Goal: Check status: Check status

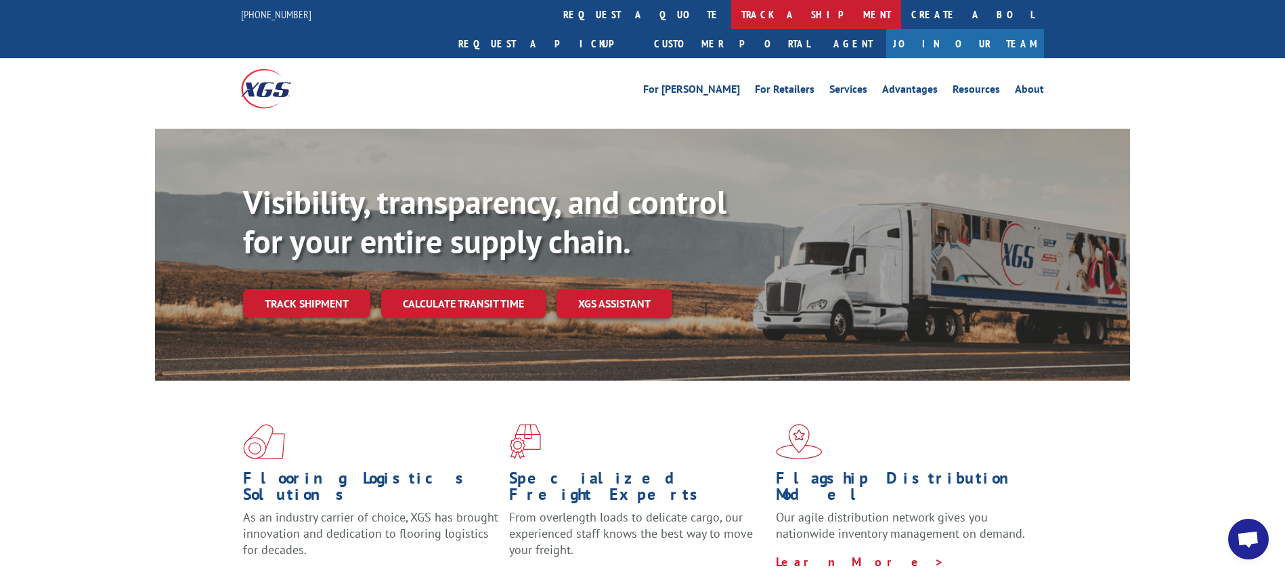
click at [731, 18] on link "track a shipment" at bounding box center [816, 14] width 170 height 29
click at [731, 0] on link "track a shipment" at bounding box center [816, 14] width 170 height 29
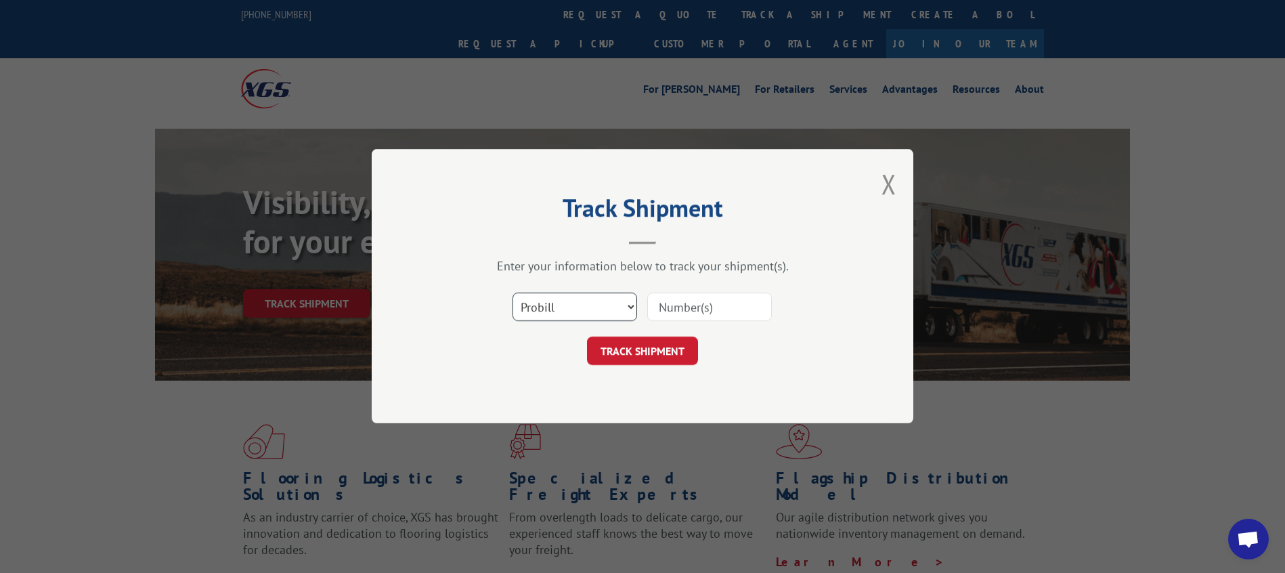
click at [578, 307] on select "Select category... Probill BOL PO" at bounding box center [575, 307] width 125 height 28
click at [693, 319] on input at bounding box center [709, 307] width 125 height 28
type input "534824"
click at [644, 336] on form "Select category... Probill BOL PO 534824 TRACK SHIPMENT" at bounding box center [642, 325] width 406 height 81
click at [642, 349] on button "TRACK SHIPMENT" at bounding box center [642, 351] width 111 height 28
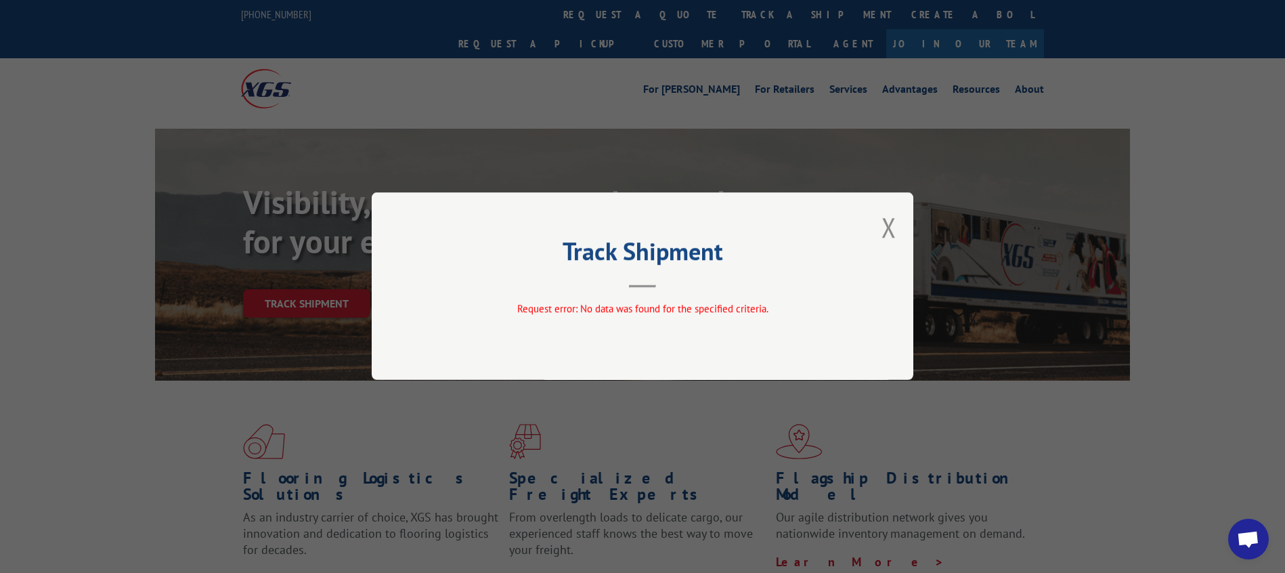
click at [879, 227] on div "Track Shipment Request error: No data was found for the specified criteria." at bounding box center [643, 286] width 542 height 188
click at [892, 228] on button "Close modal" at bounding box center [889, 227] width 15 height 36
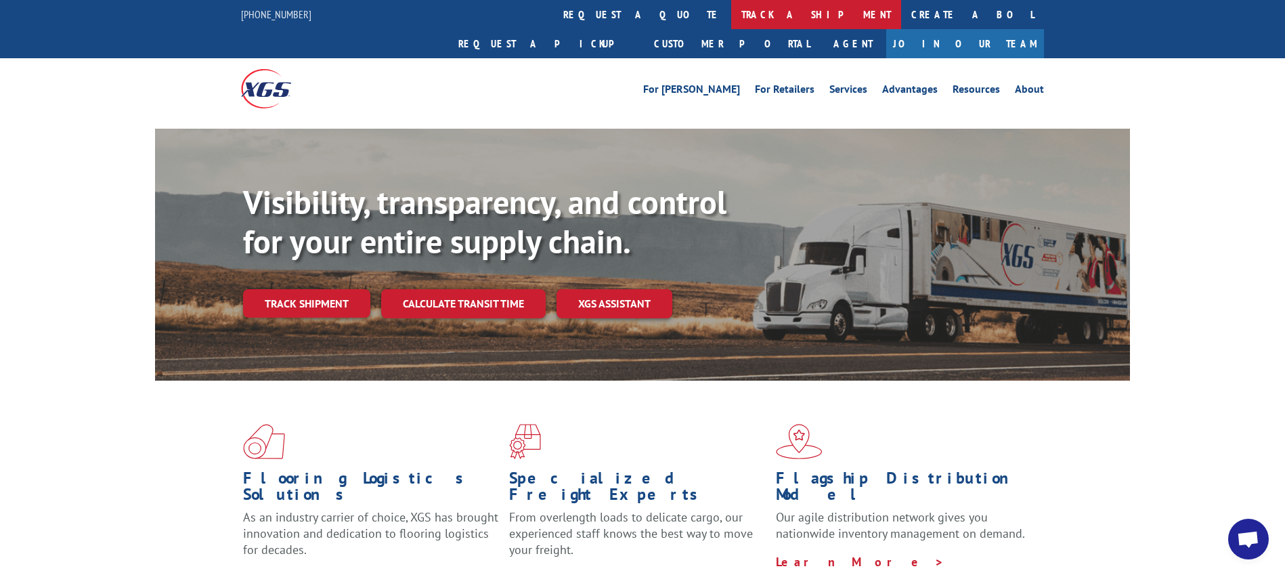
click at [731, 20] on link "track a shipment" at bounding box center [816, 14] width 170 height 29
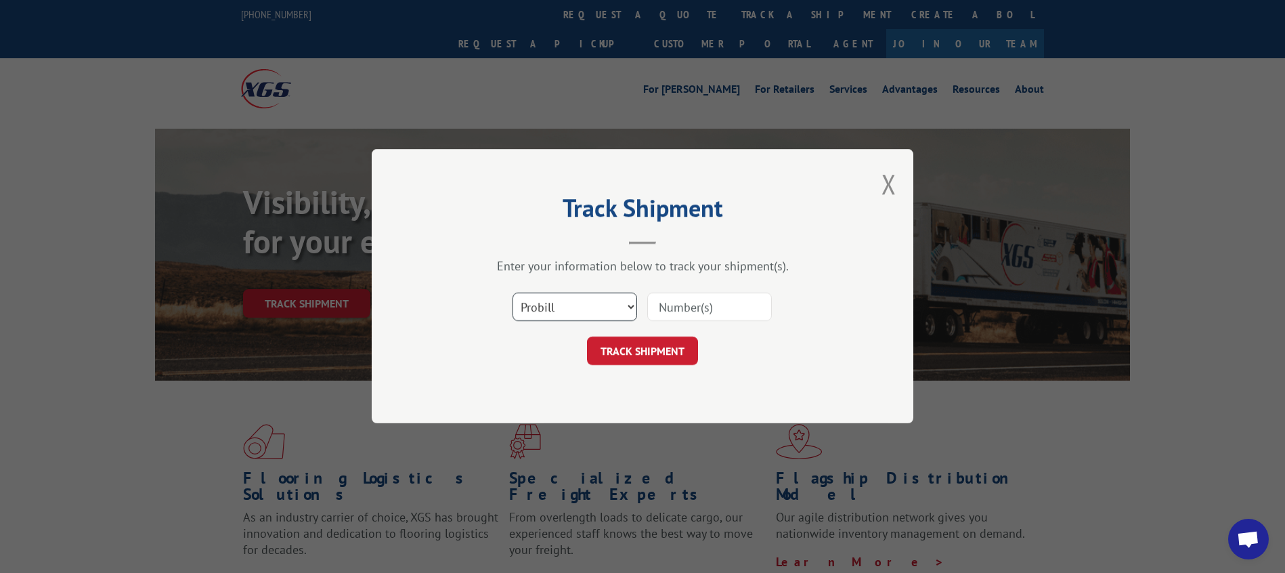
click at [538, 314] on select "Select category... Probill BOL PO" at bounding box center [575, 307] width 125 height 28
select select "bol"
click at [513, 293] on select "Select category... Probill BOL PO" at bounding box center [575, 307] width 125 height 28
click at [680, 314] on input at bounding box center [709, 307] width 125 height 28
type input "2403270"
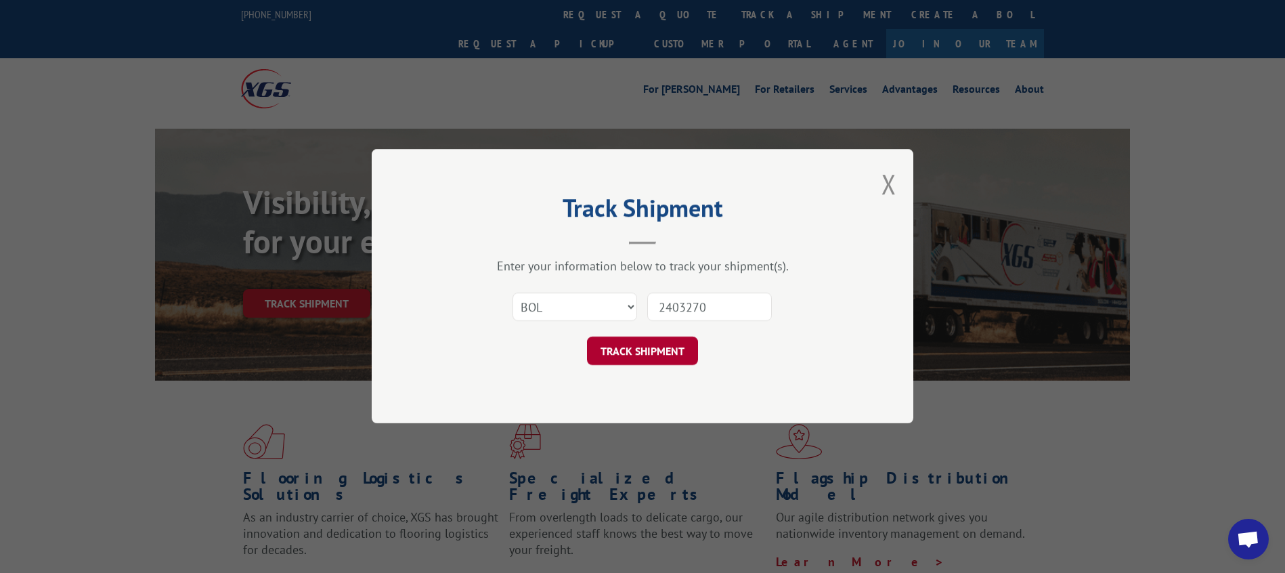
click at [672, 347] on button "TRACK SHIPMENT" at bounding box center [642, 351] width 111 height 28
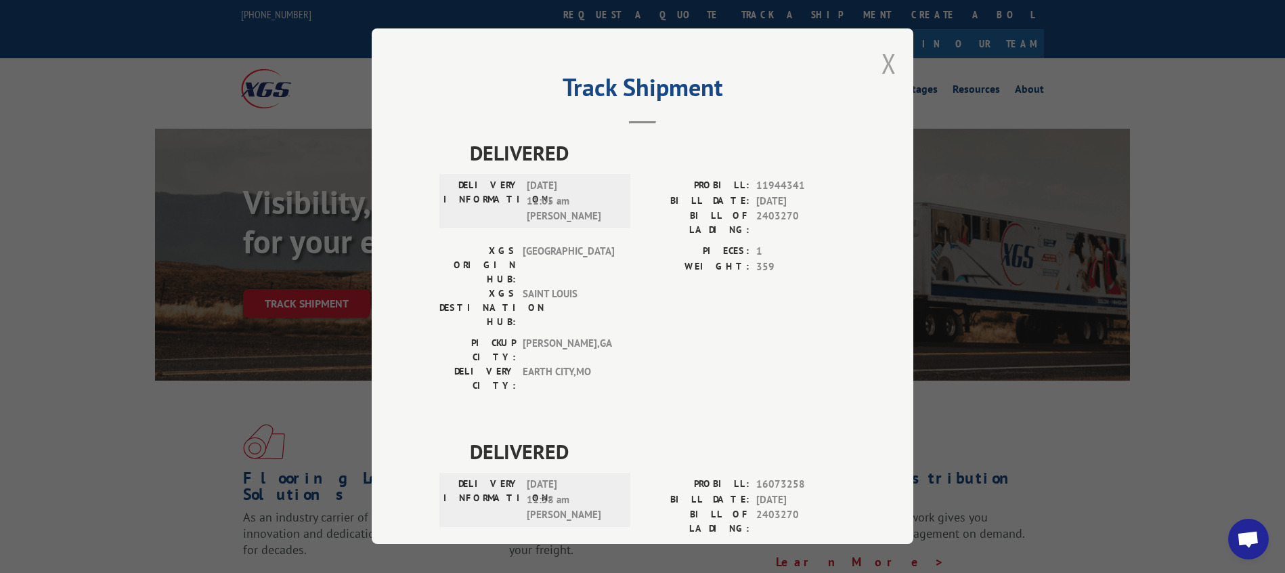
click at [888, 55] on button "Close modal" at bounding box center [889, 63] width 15 height 36
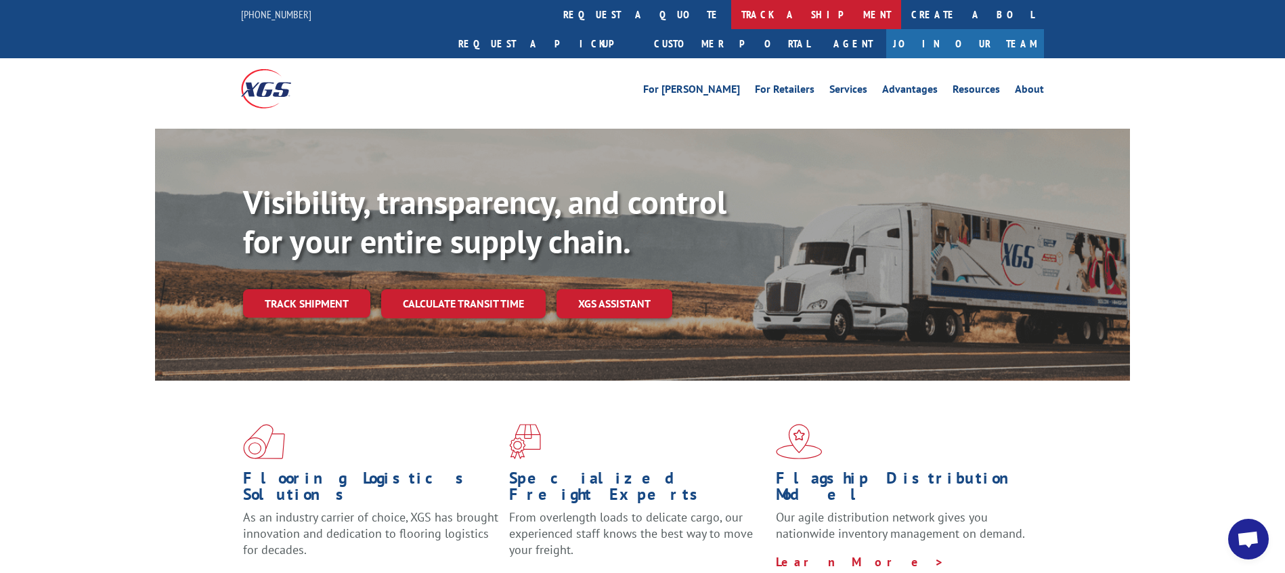
click at [731, 16] on link "track a shipment" at bounding box center [816, 14] width 170 height 29
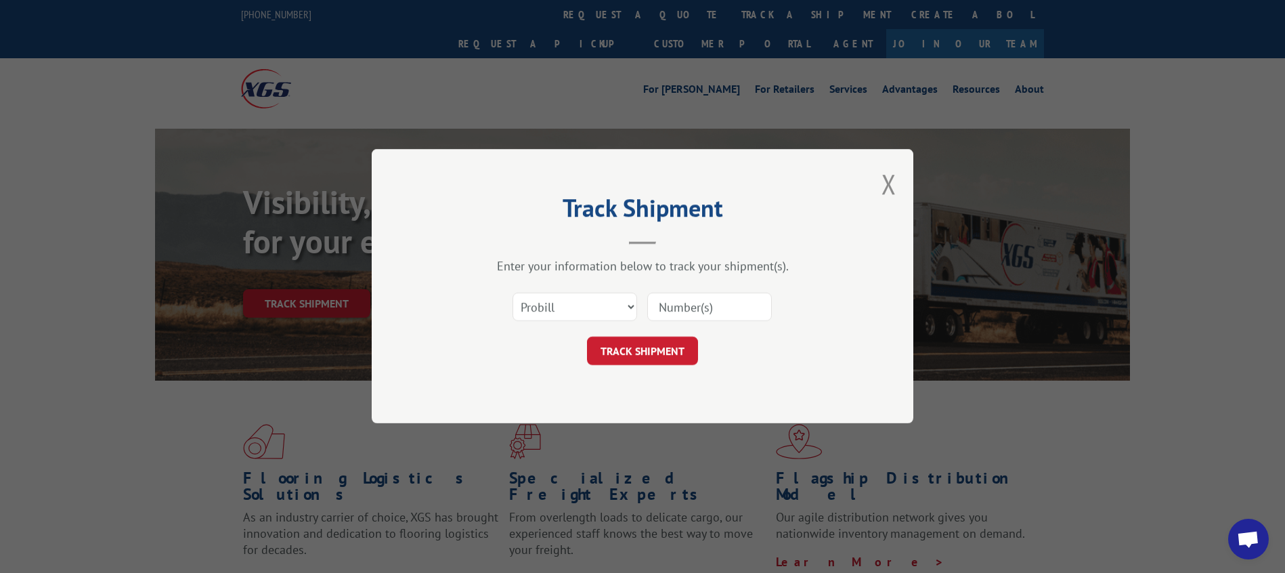
click at [1242, 535] on span "Open chat" at bounding box center [1248, 540] width 22 height 19
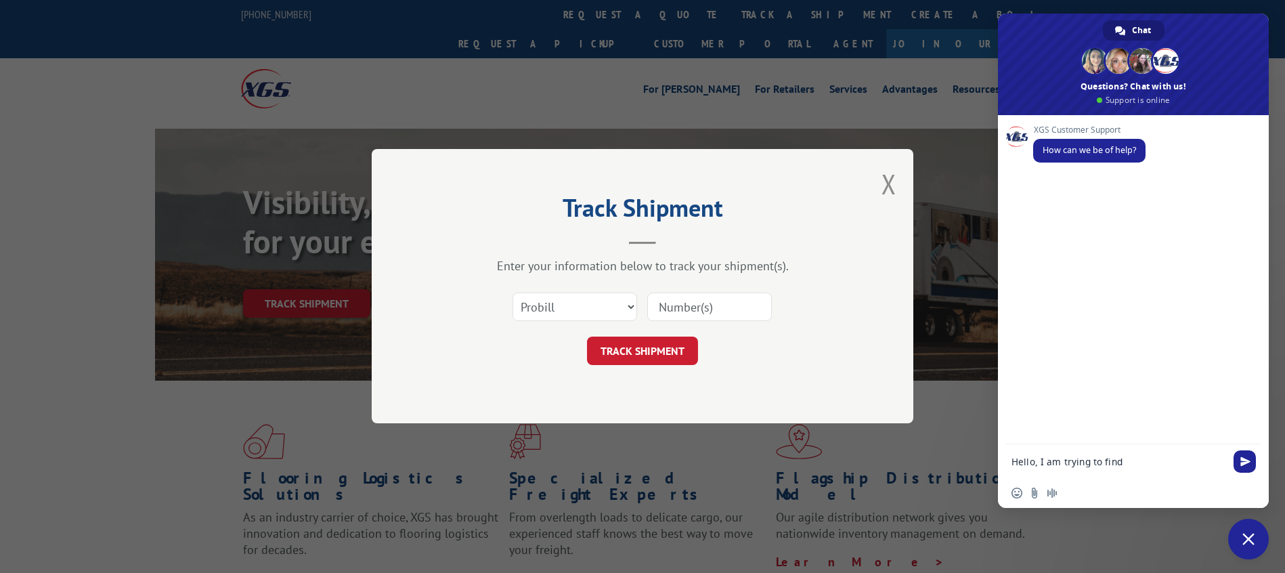
click at [1142, 461] on textarea "Hello, I am trying to find" at bounding box center [1118, 462] width 214 height 12
type textarea "Hello, I am trying to obtain the PRO# for trailer# 534824"
click at [1244, 458] on span "Send" at bounding box center [1245, 459] width 10 height 10
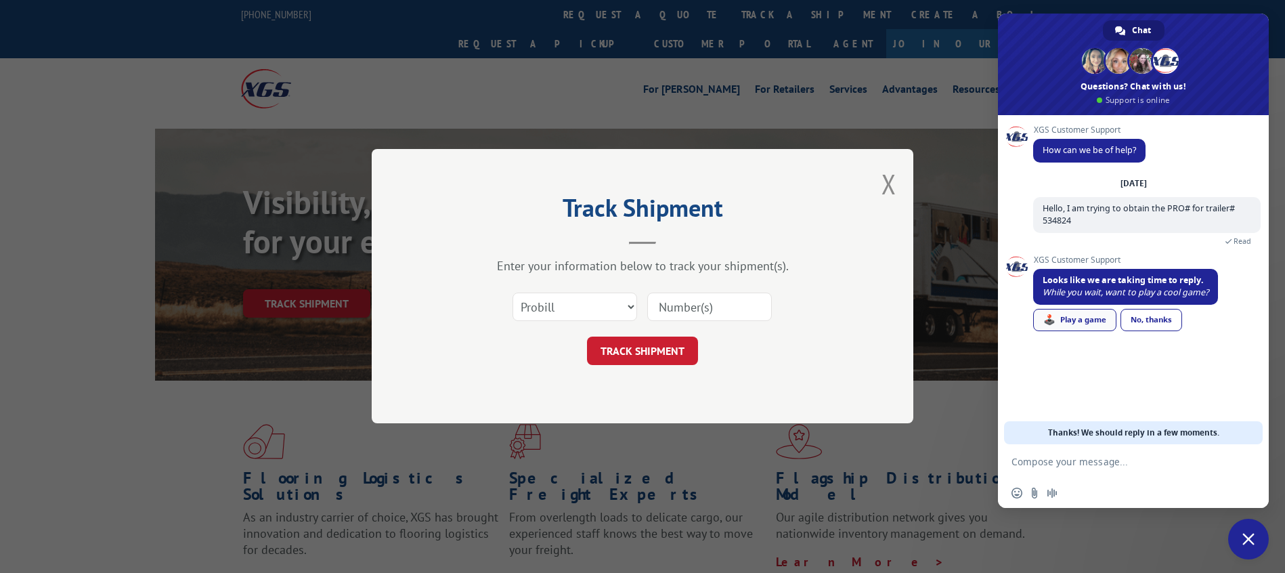
click at [1076, 323] on div "🕹️ Play a game" at bounding box center [1074, 320] width 83 height 22
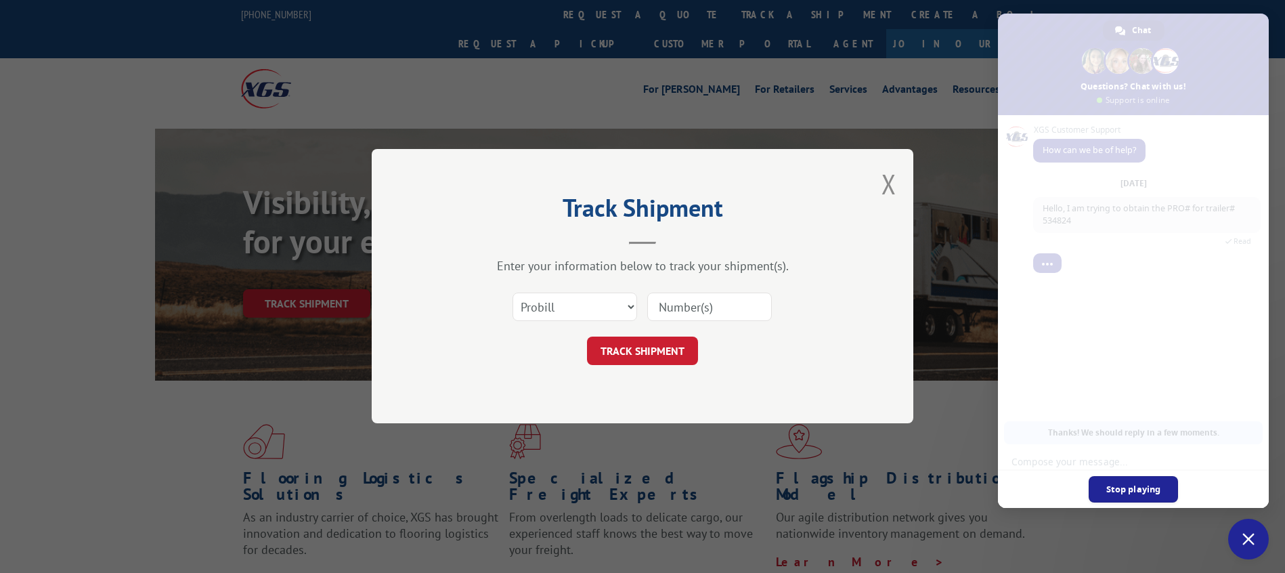
click at [1126, 477] on span "Stop playing" at bounding box center [1134, 489] width 90 height 26
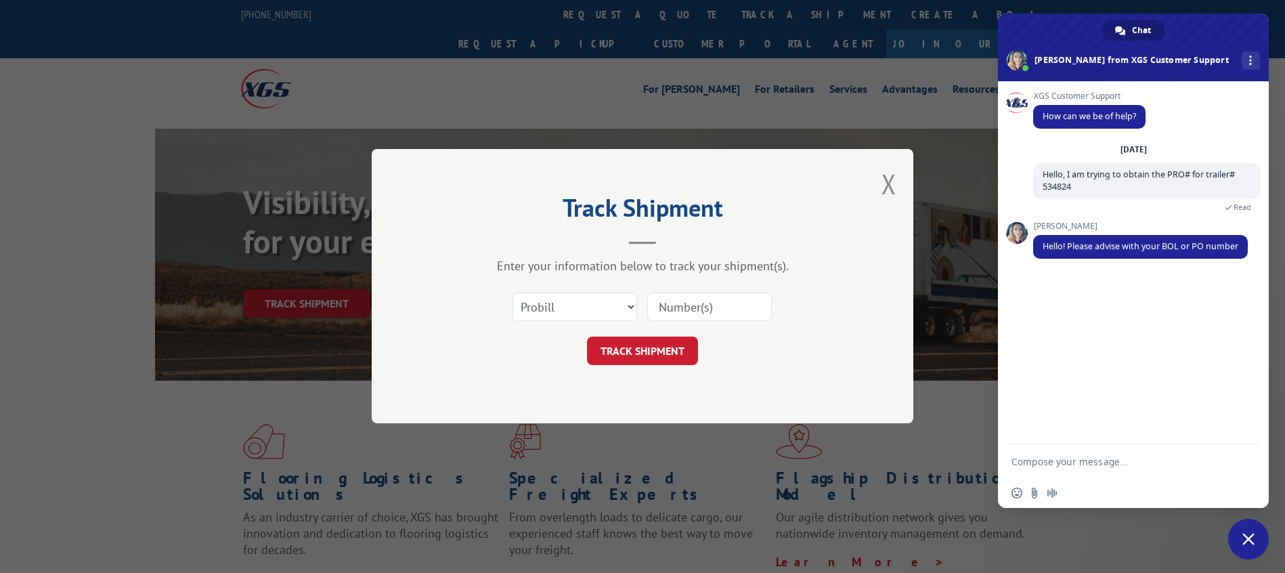
click at [1020, 456] on textarea "Compose your message..." at bounding box center [1118, 462] width 214 height 12
paste textarea "10380-025"
type textarea "P"
type textarea "HE"
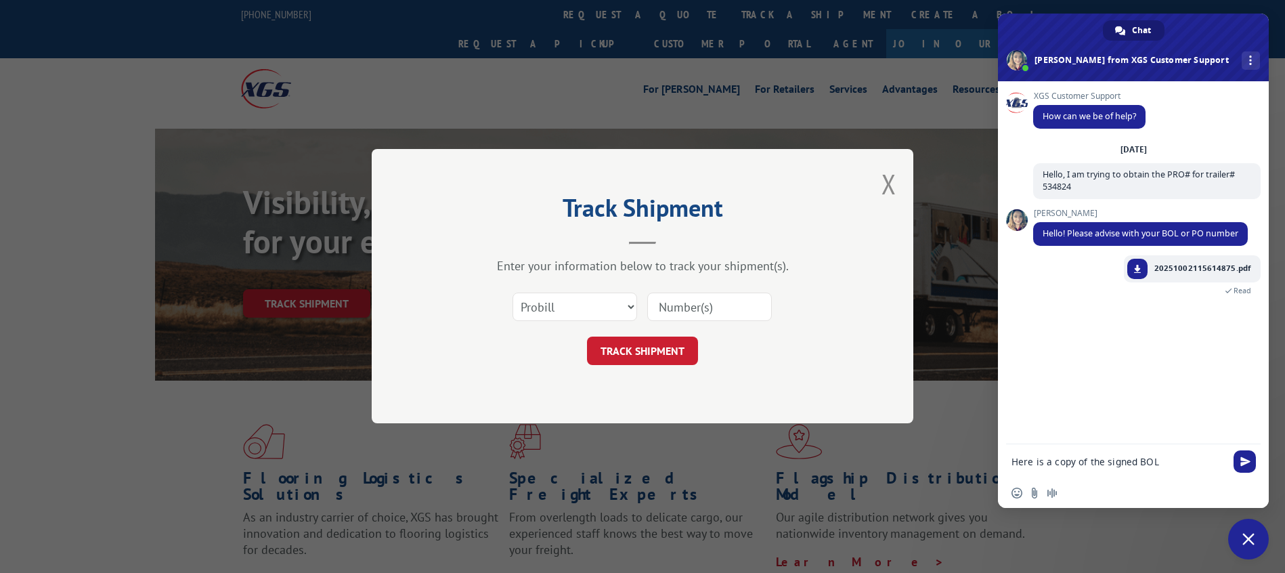
type textarea "Here is a copy of the signed BOL"
click at [1089, 462] on textarea "Compose your message..." at bounding box center [1118, 462] width 214 height 12
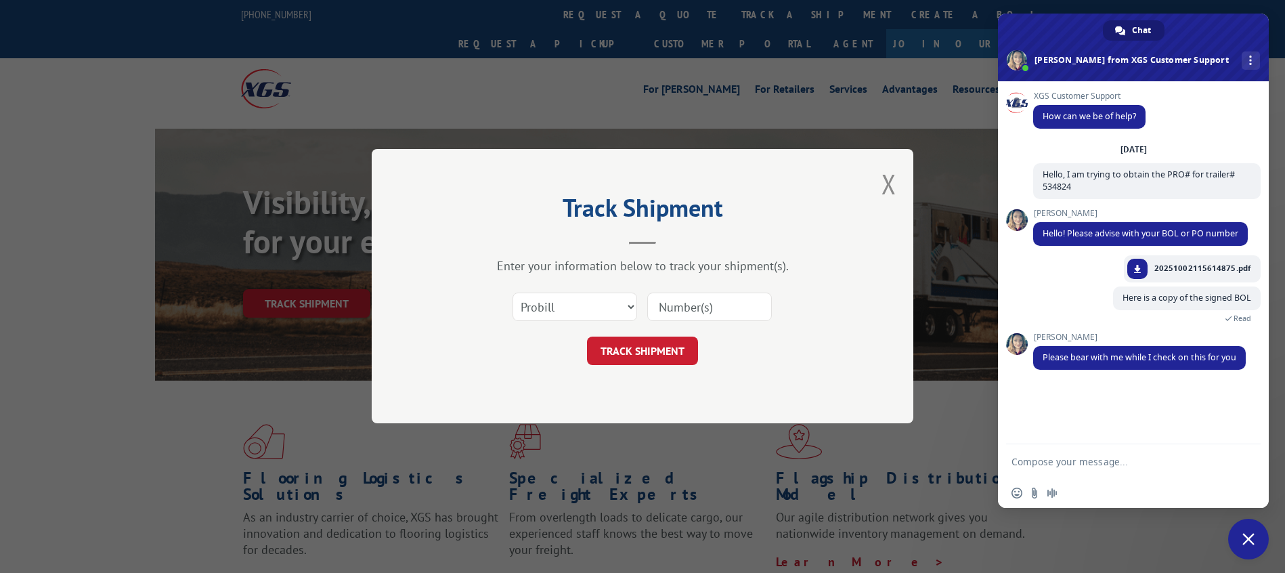
click at [1085, 465] on textarea "Compose your message..." at bounding box center [1118, 462] width 214 height 12
type textarea "Take your time!"
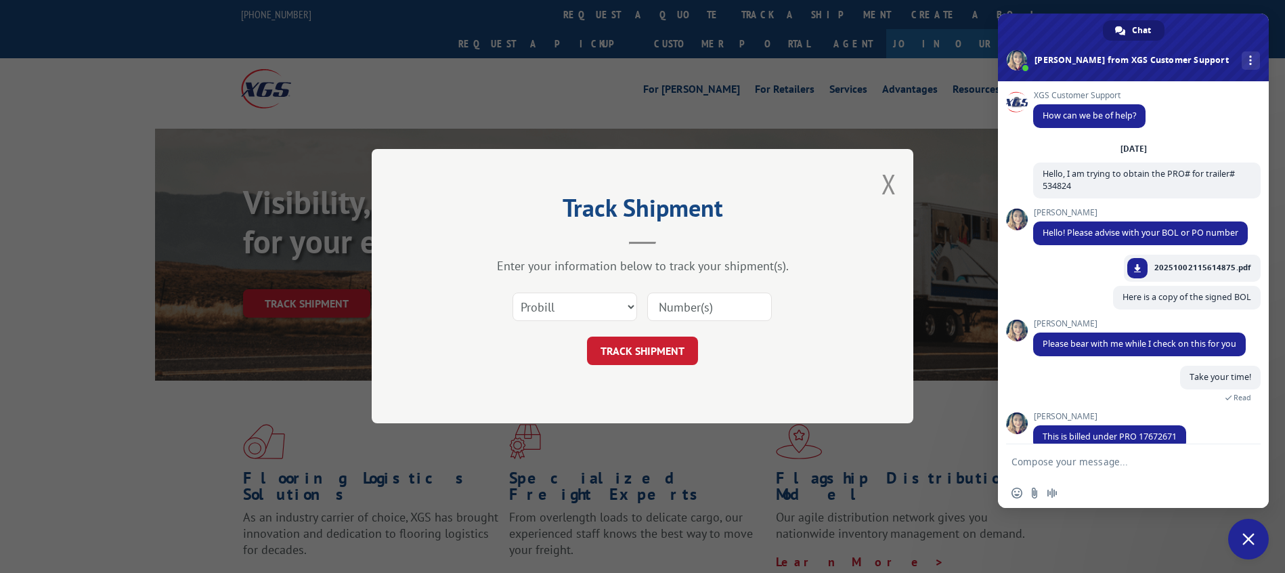
scroll to position [21, 0]
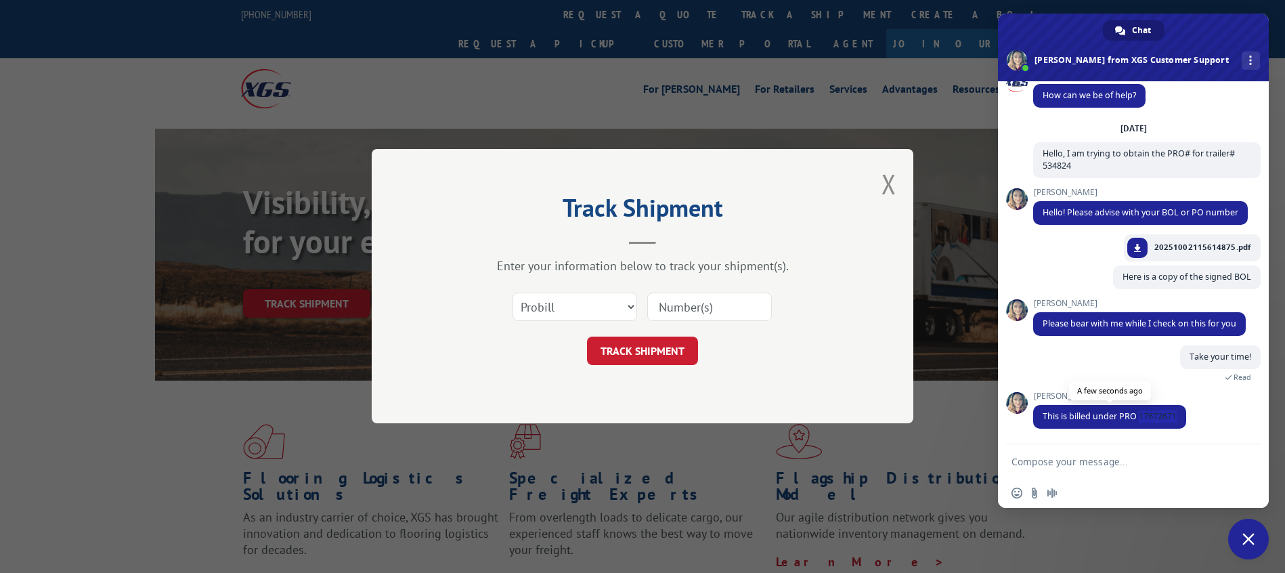
drag, startPoint x: 1139, startPoint y: 413, endPoint x: 1188, endPoint y: 415, distance: 48.1
click at [1186, 415] on span "This is billed under PRO 17672671" at bounding box center [1109, 417] width 153 height 24
copy span "17672671"
click at [693, 313] on input at bounding box center [709, 307] width 125 height 28
paste input "17672671"
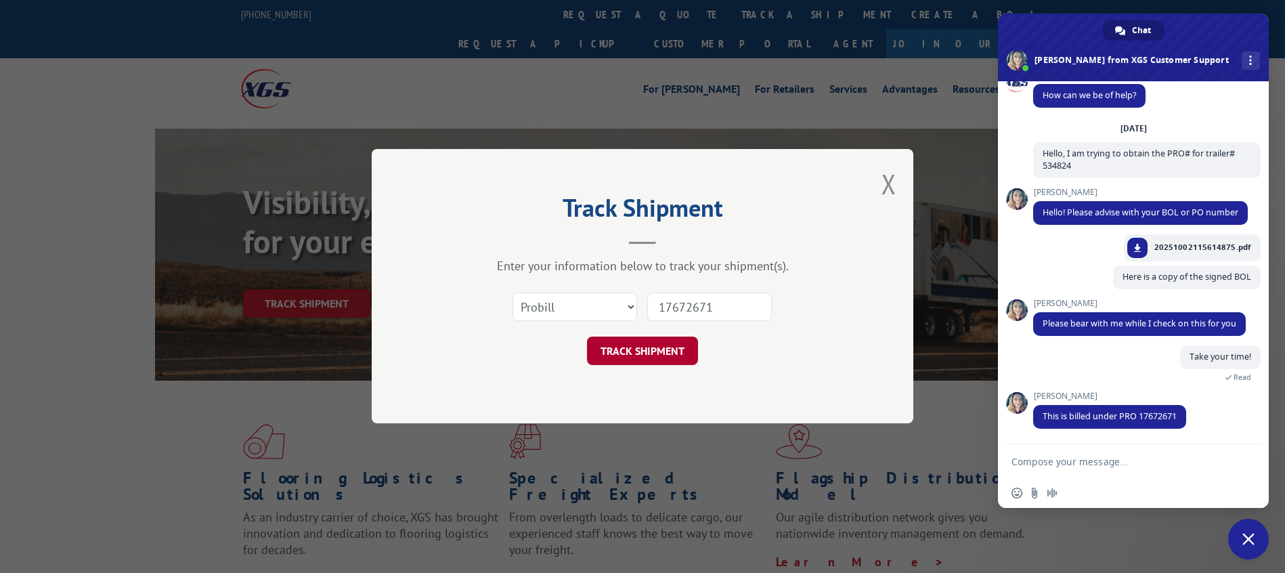
type input "17672671"
click at [655, 341] on button "TRACK SHIPMENT" at bounding box center [642, 351] width 111 height 28
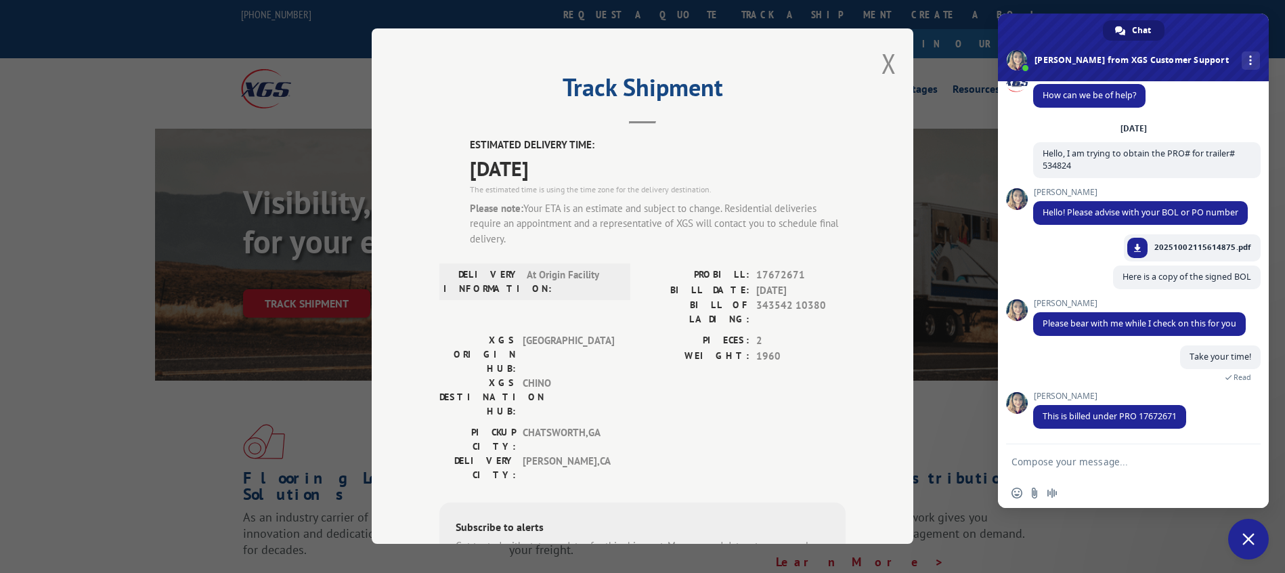
click at [1095, 467] on textarea "Compose your message..." at bounding box center [1118, 462] width 214 height 12
type textarea "wonderful! Thank you!"
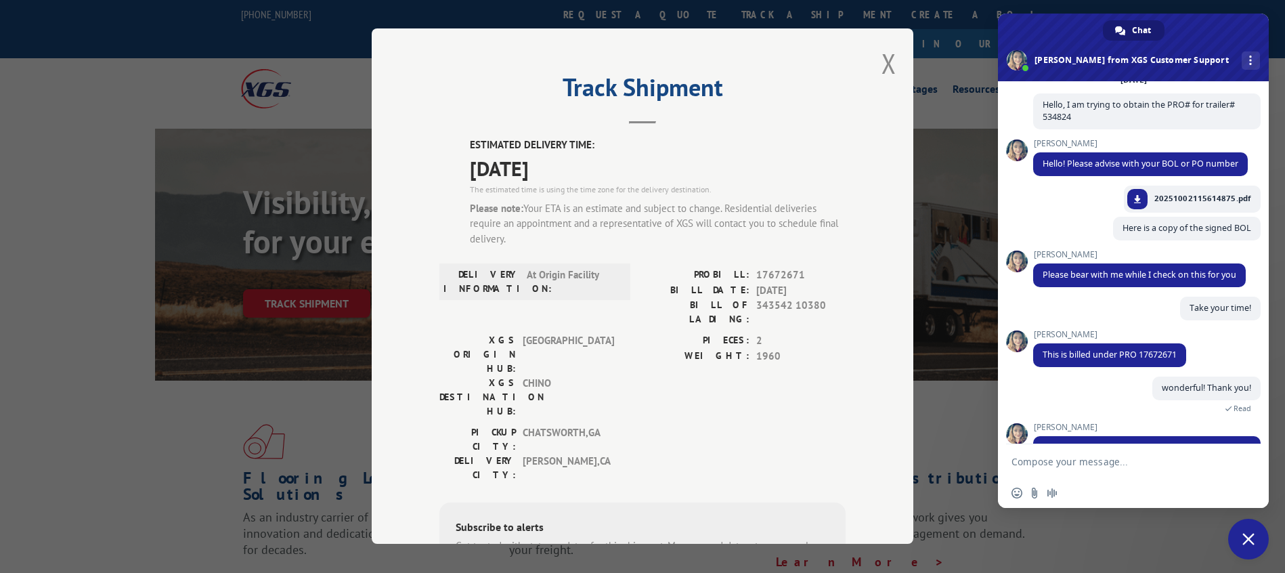
scroll to position [139, 0]
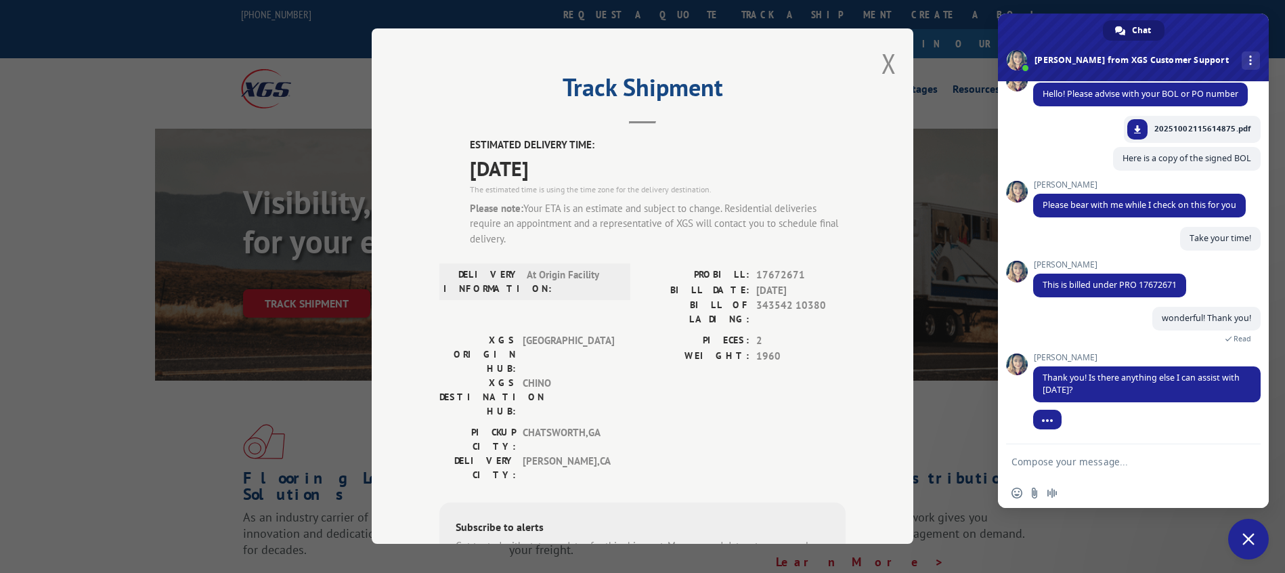
click at [1136, 463] on textarea "Compose your message..." at bounding box center [1118, 462] width 214 height 12
type textarea "that is all"
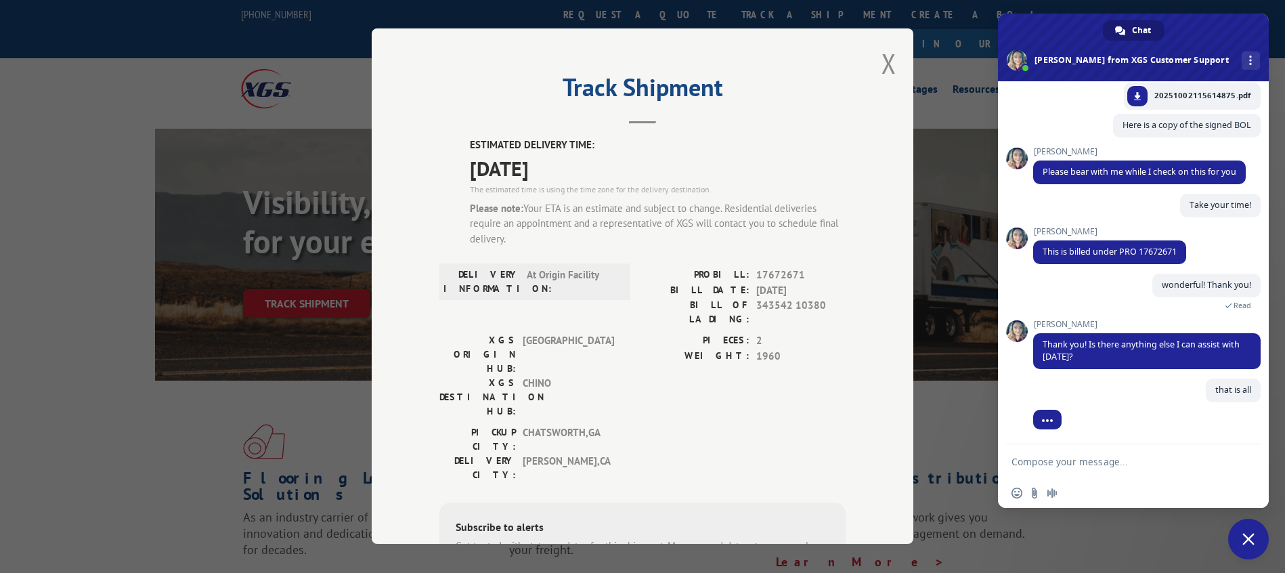
scroll to position [173, 0]
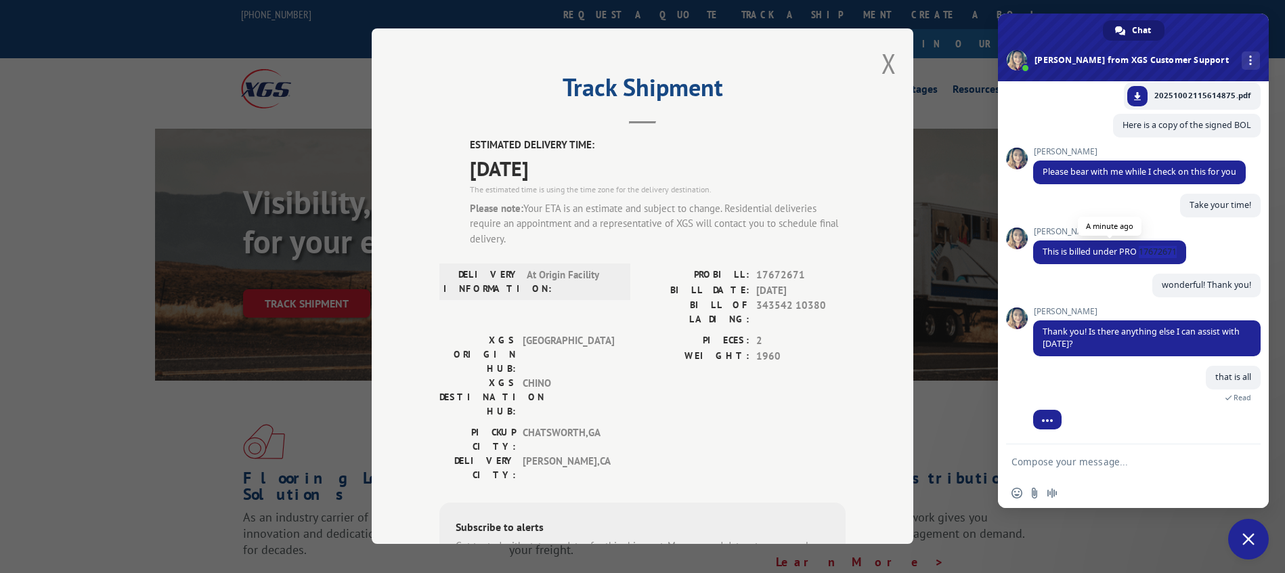
drag, startPoint x: 1140, startPoint y: 251, endPoint x: 1181, endPoint y: 253, distance: 40.7
click at [1181, 253] on span "This is billed under PRO 17672671" at bounding box center [1109, 252] width 153 height 24
copy span "17672671"
click at [882, 67] on button "Close modal" at bounding box center [889, 63] width 15 height 36
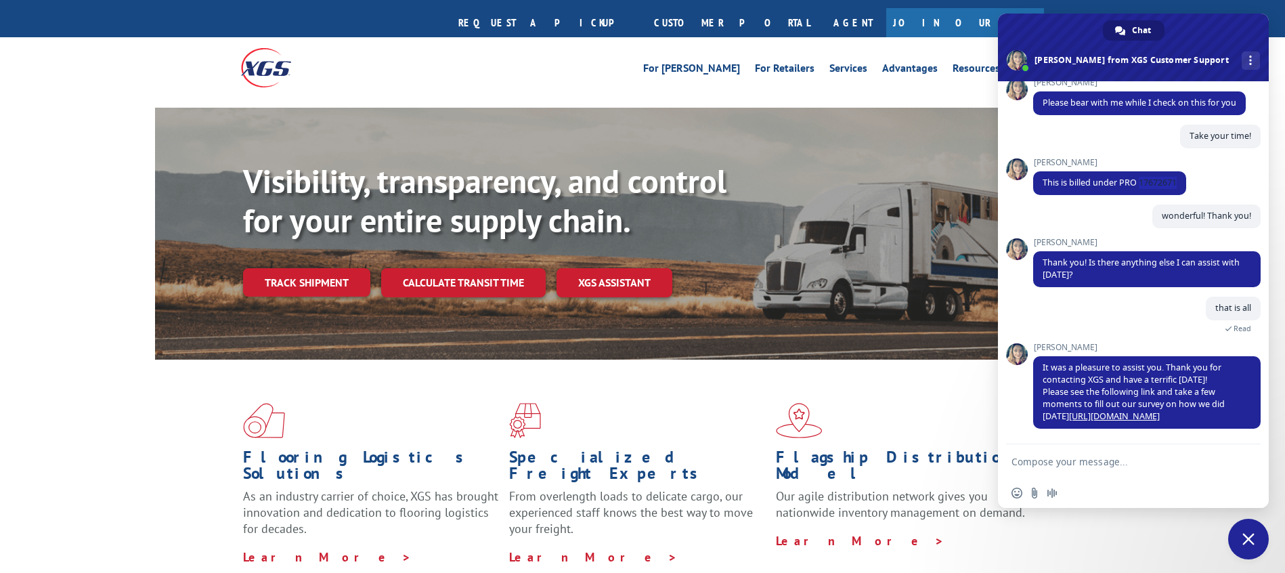
scroll to position [0, 0]
